Goal: Task Accomplishment & Management: Use online tool/utility

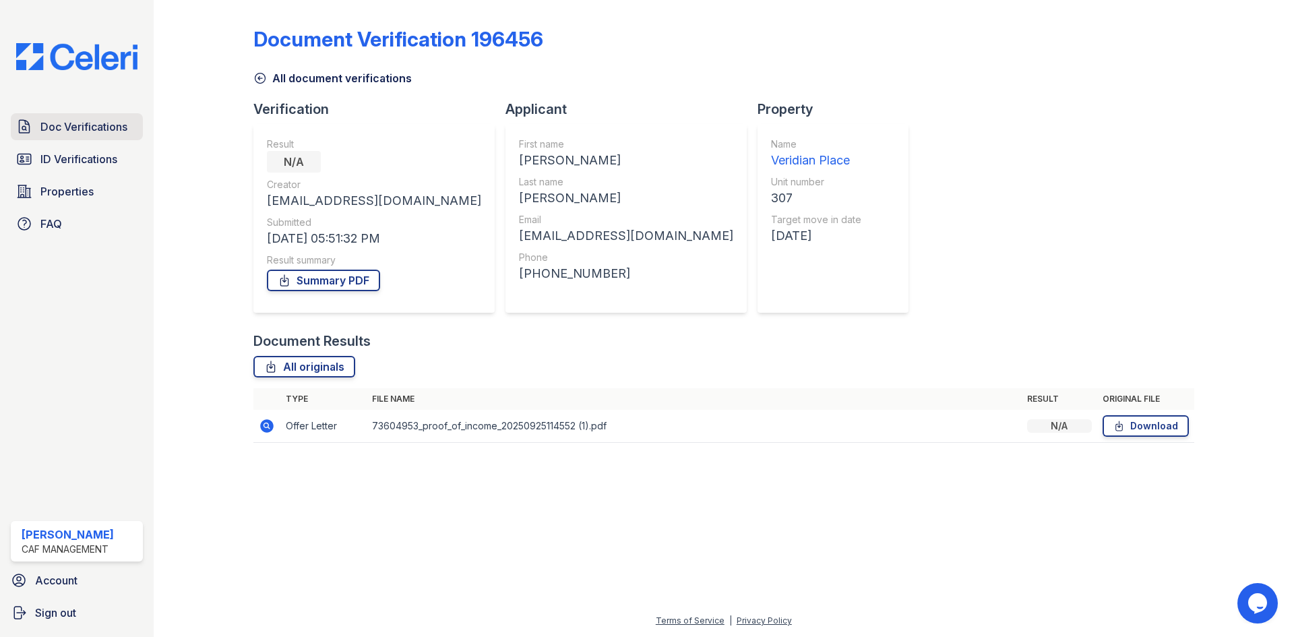
click at [83, 133] on span "Doc Verifications" at bounding box center [83, 127] width 87 height 16
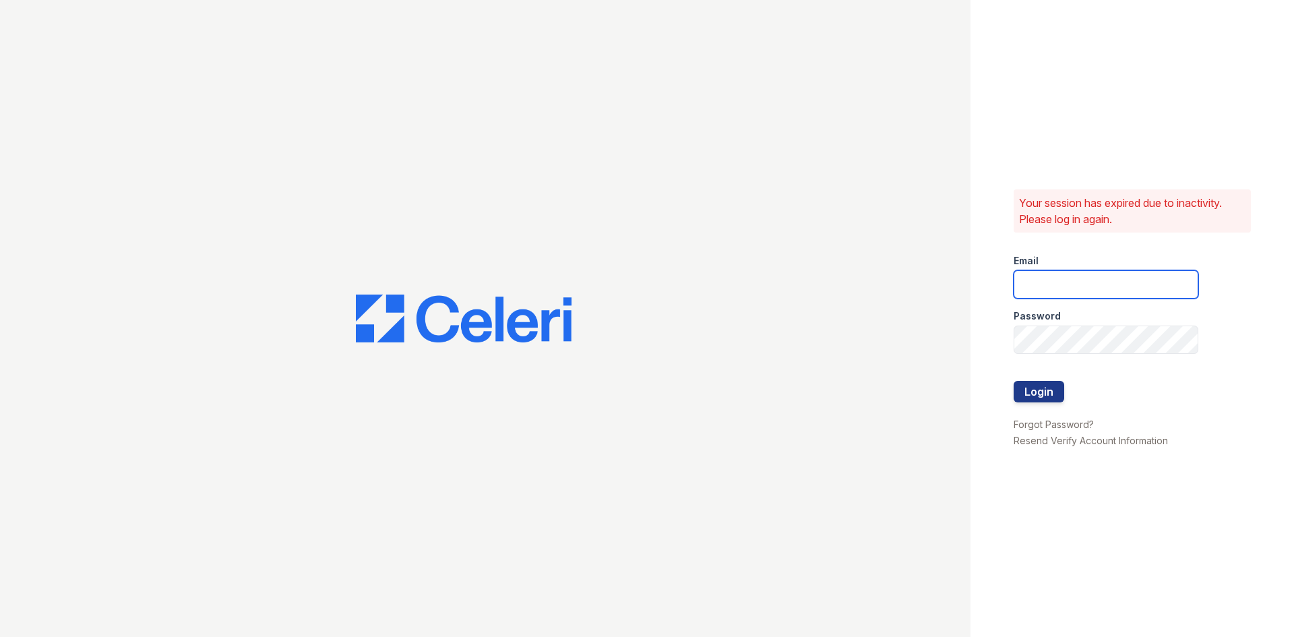
type input "[EMAIL_ADDRESS][DOMAIN_NAME]"
click at [1029, 393] on button "Login" at bounding box center [1039, 392] width 51 height 22
